Goal: Task Accomplishment & Management: Use online tool/utility

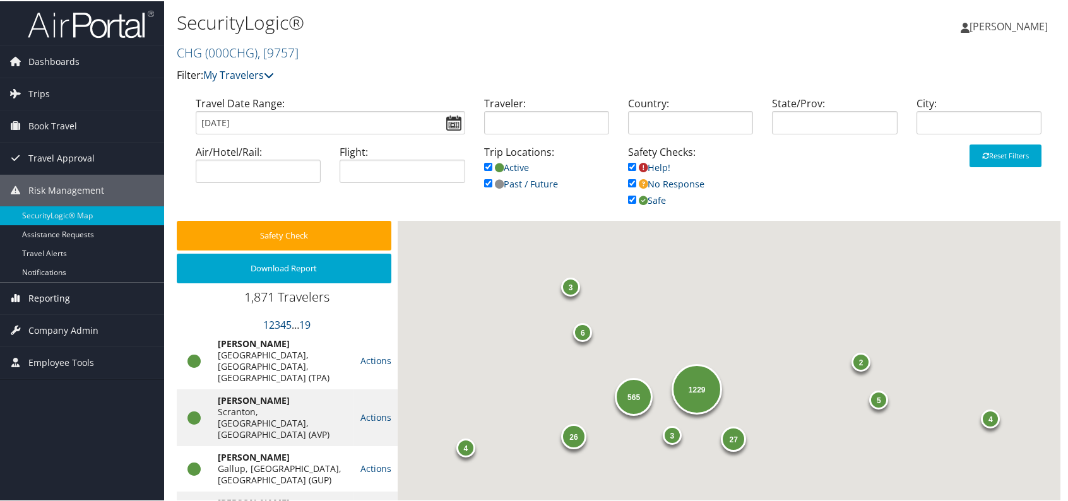
drag, startPoint x: 38, startPoint y: 290, endPoint x: 19, endPoint y: 297, distance: 20.8
click at [19, 297] on icon at bounding box center [15, 296] width 19 height 19
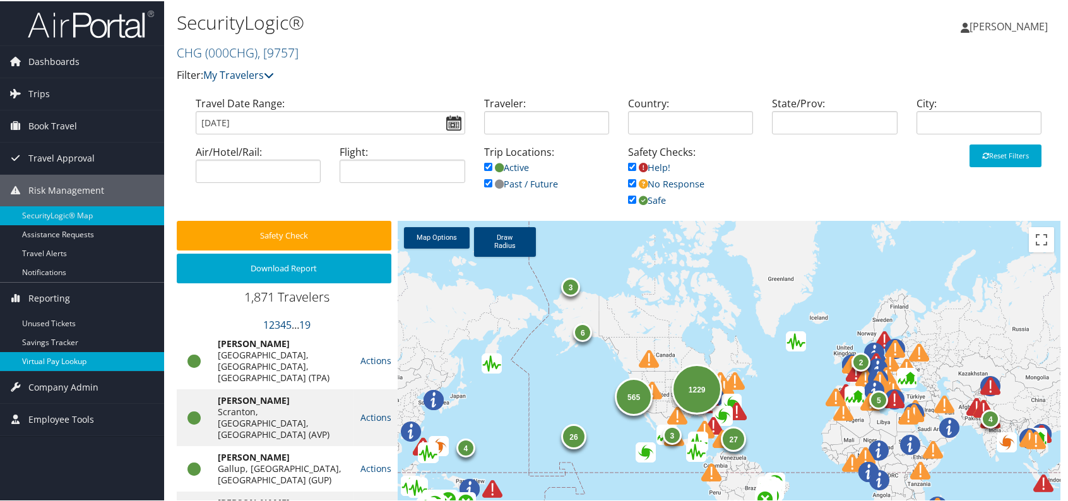
click at [53, 363] on link "Virtual Pay Lookup" at bounding box center [82, 360] width 164 height 19
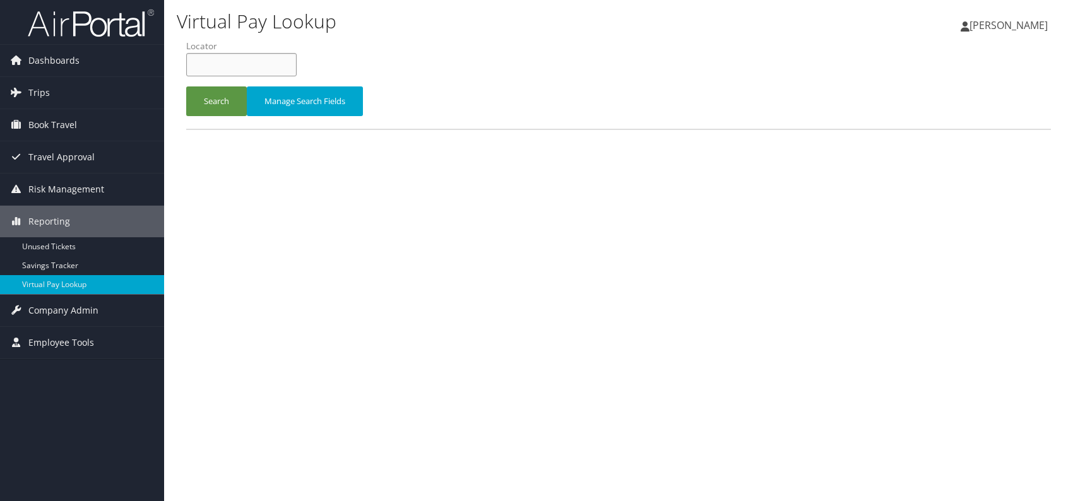
paste input "WNSYHN"
click at [215, 64] on input "WNSYHN" at bounding box center [241, 64] width 110 height 23
type input "WNSYHN"
click at [208, 90] on button "Search" at bounding box center [216, 101] width 61 height 30
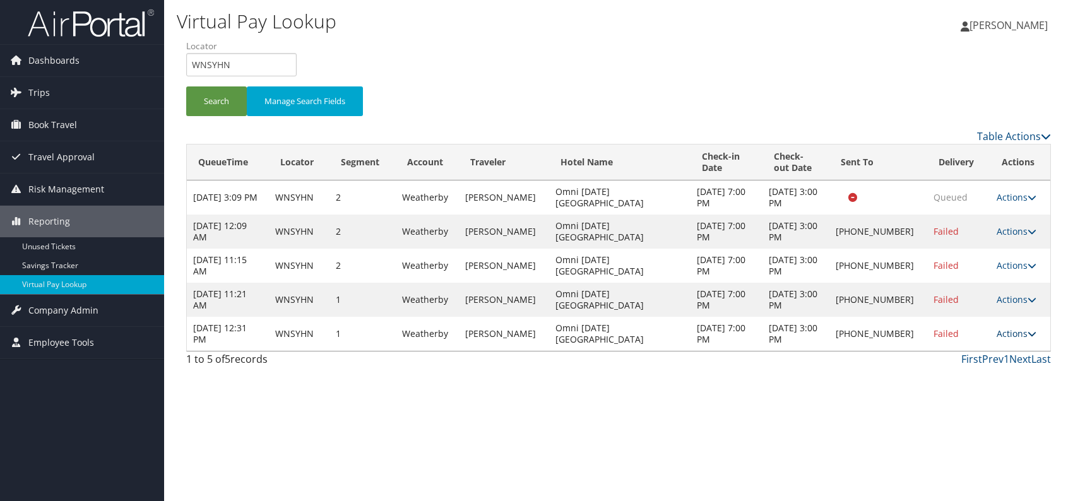
click at [1019, 334] on link "Actions" at bounding box center [1016, 333] width 40 height 12
click at [946, 372] on link "Logs" at bounding box center [975, 372] width 108 height 21
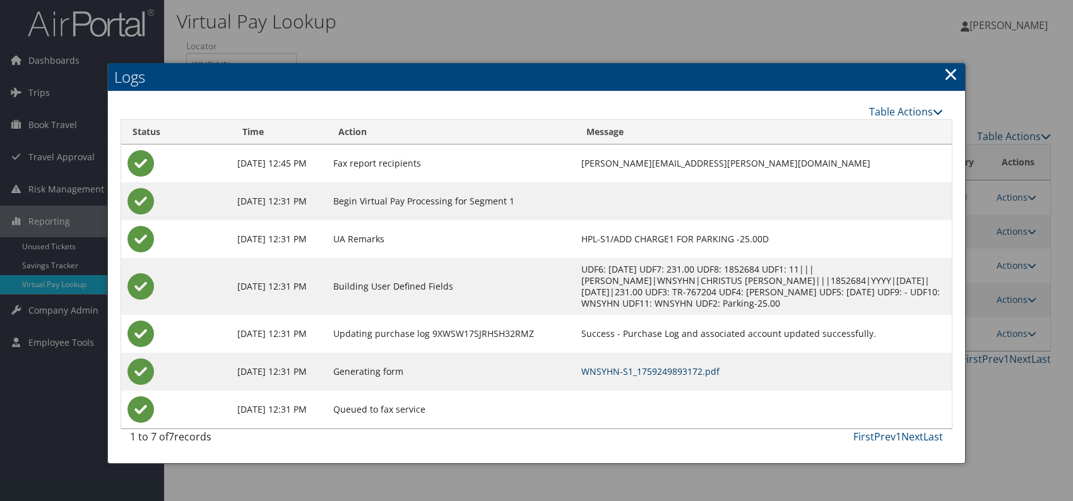
click at [645, 368] on link "WNSYHN-S1_1759249893172.pdf" at bounding box center [650, 371] width 138 height 12
